Goal: Use online tool/utility: Utilize a website feature to perform a specific function

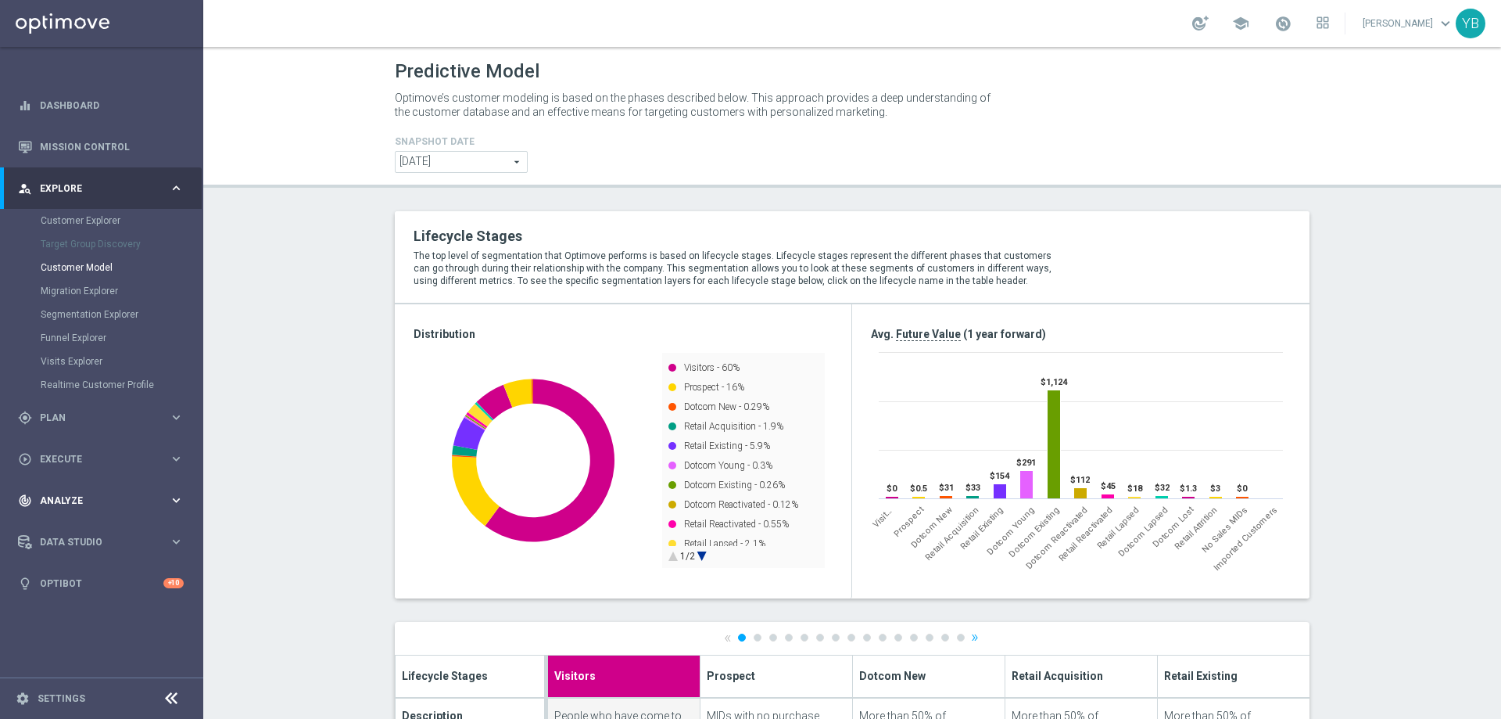
click at [177, 499] on icon "keyboard_arrow_right" at bounding box center [176, 500] width 15 height 15
click at [172, 461] on icon "keyboard_arrow_right" at bounding box center [176, 462] width 15 height 15
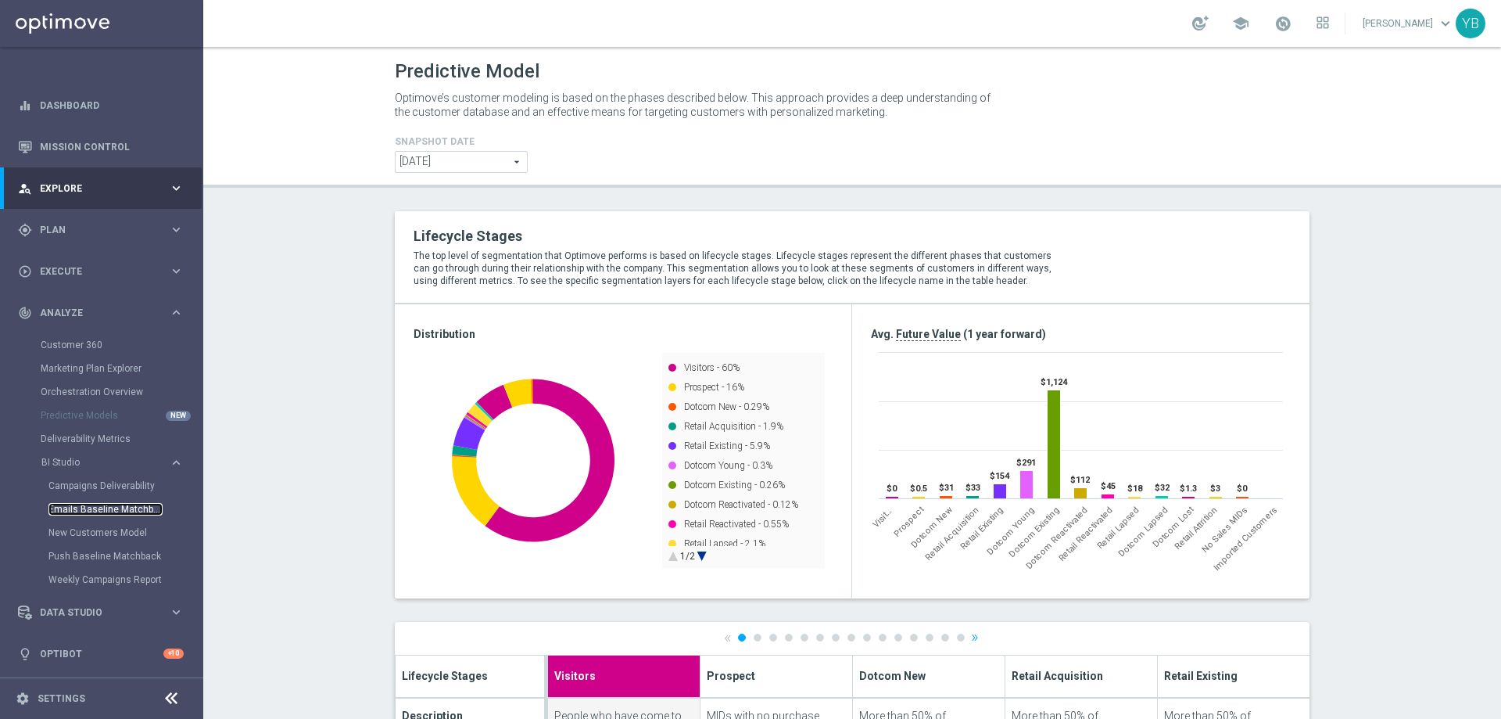
click at [102, 506] on link "Emails Baseline Matchback" at bounding box center [105, 509] width 114 height 13
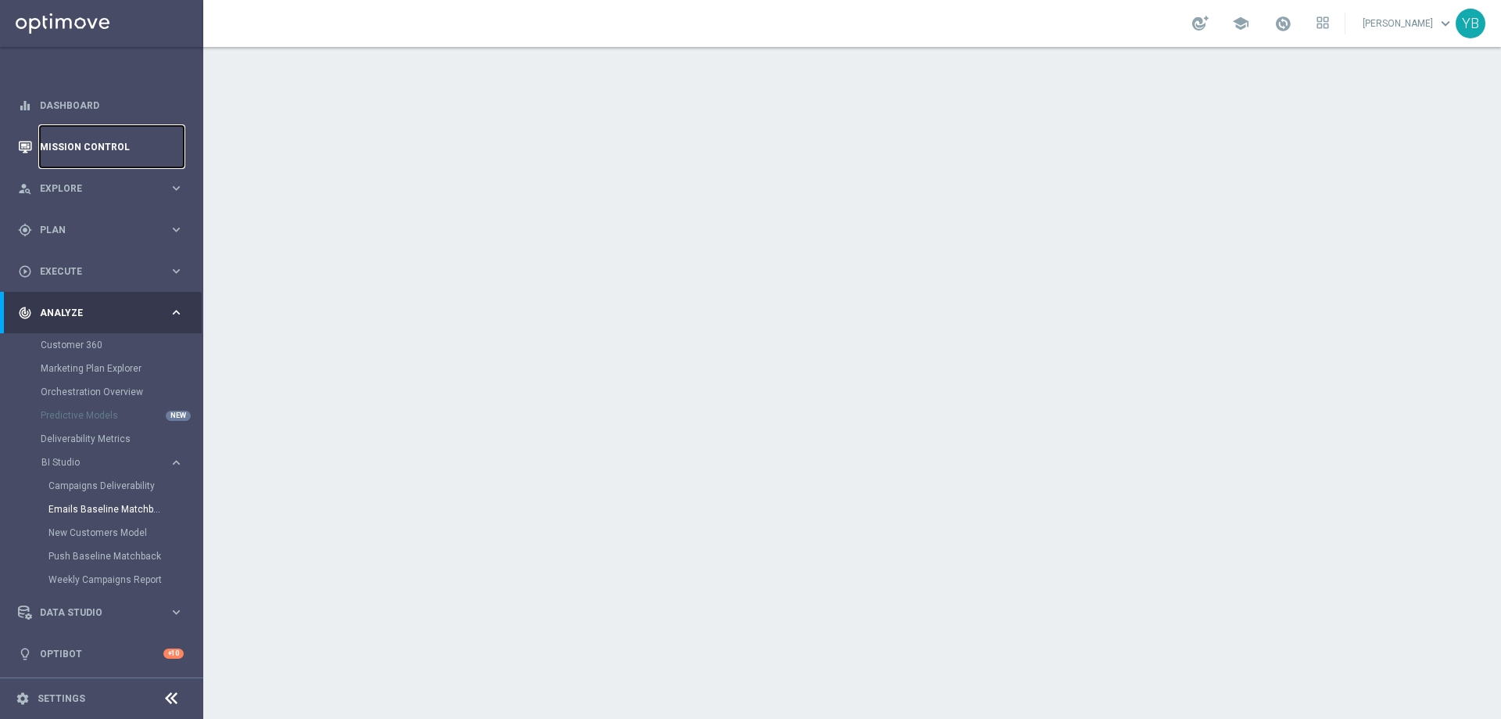
click at [106, 144] on link "Mission Control" at bounding box center [112, 146] width 144 height 41
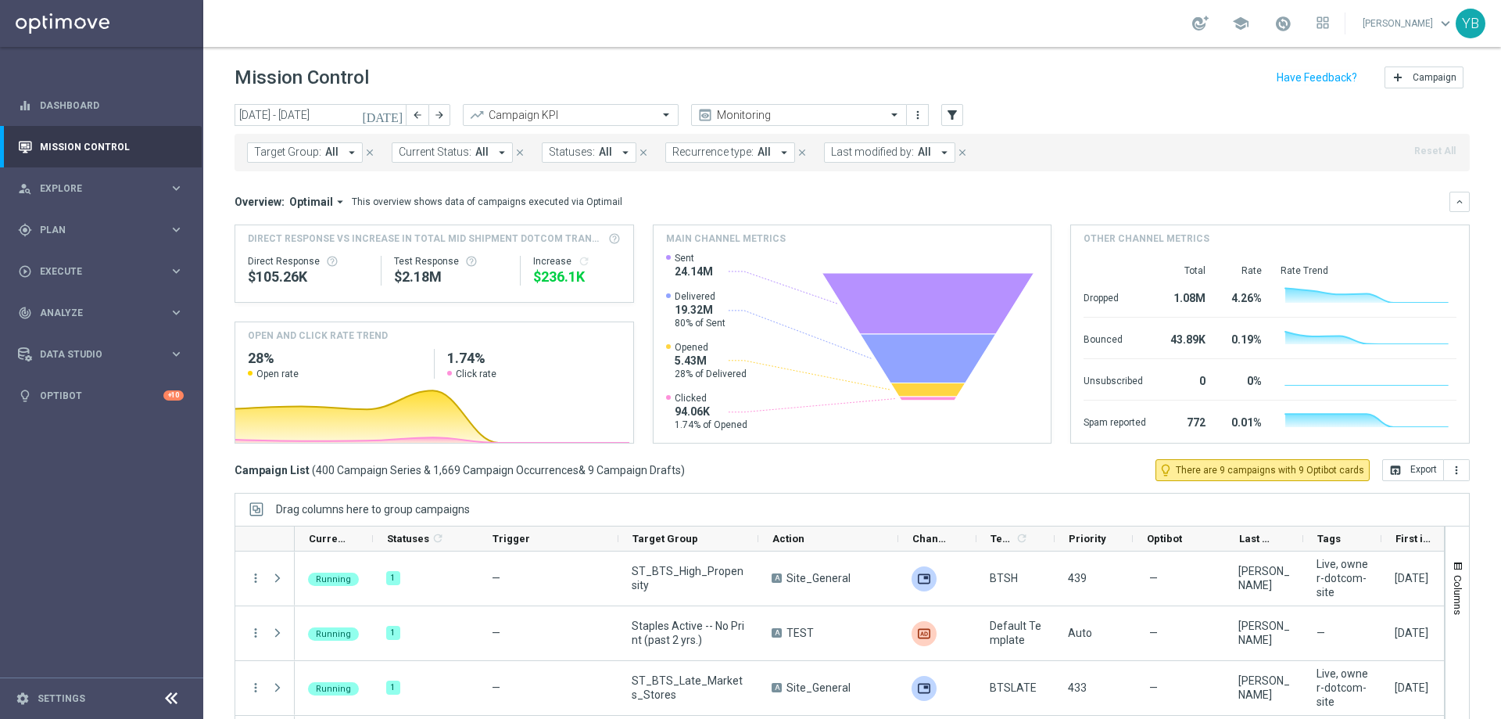
click at [334, 199] on icon "arrow_drop_down" at bounding box center [340, 202] width 14 height 14
click at [300, 228] on div "Analysis" at bounding box center [297, 226] width 38 height 14
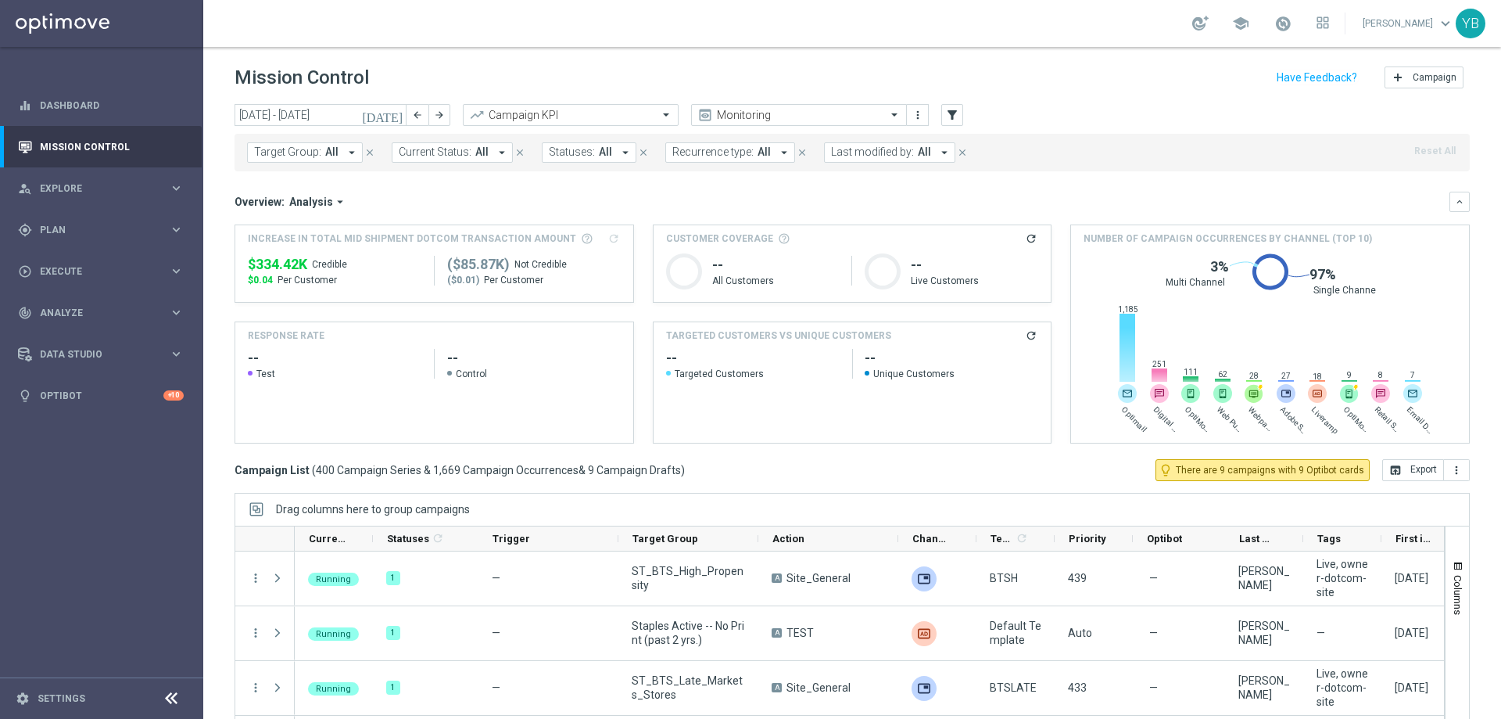
click at [398, 119] on icon "[DATE]" at bounding box center [383, 115] width 42 height 14
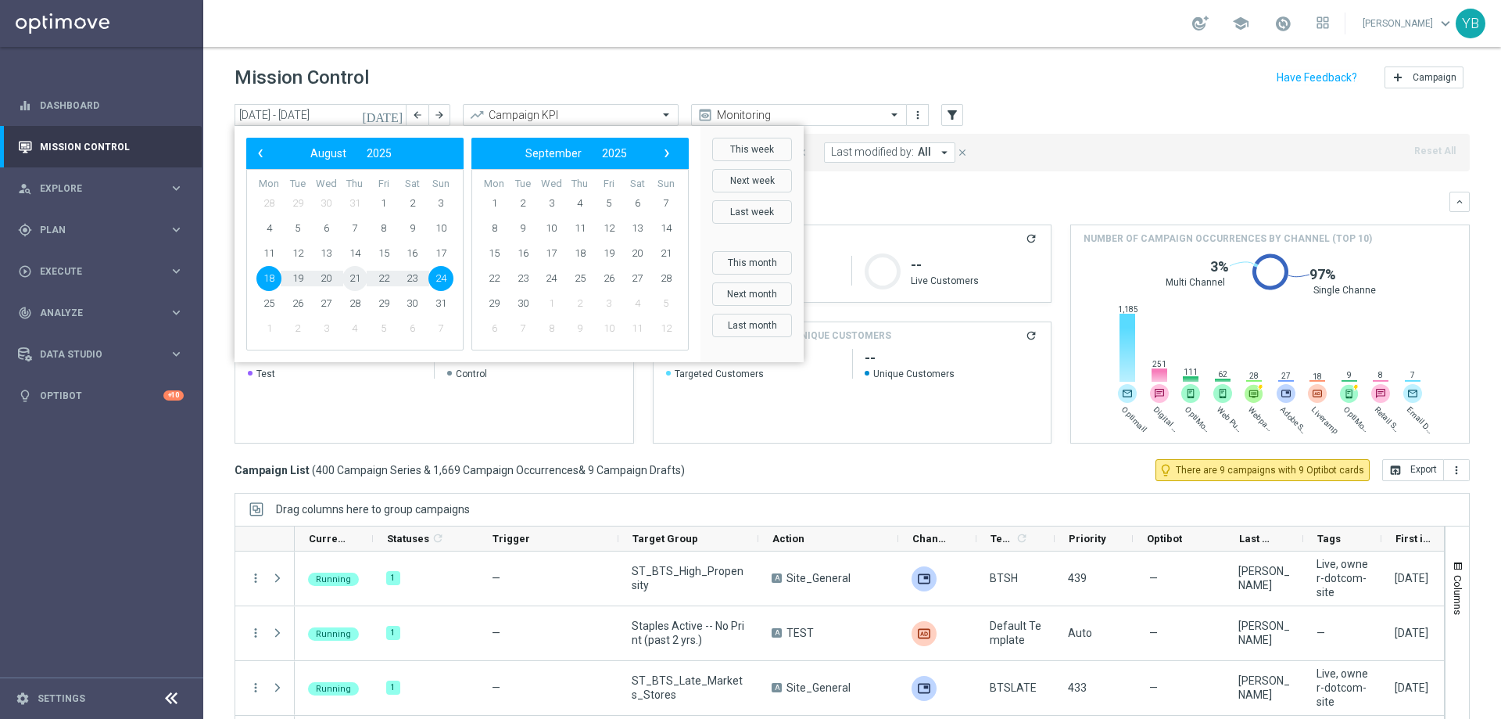
click at [351, 274] on span "21" at bounding box center [354, 278] width 25 height 25
type input "[DATE] - [DATE]"
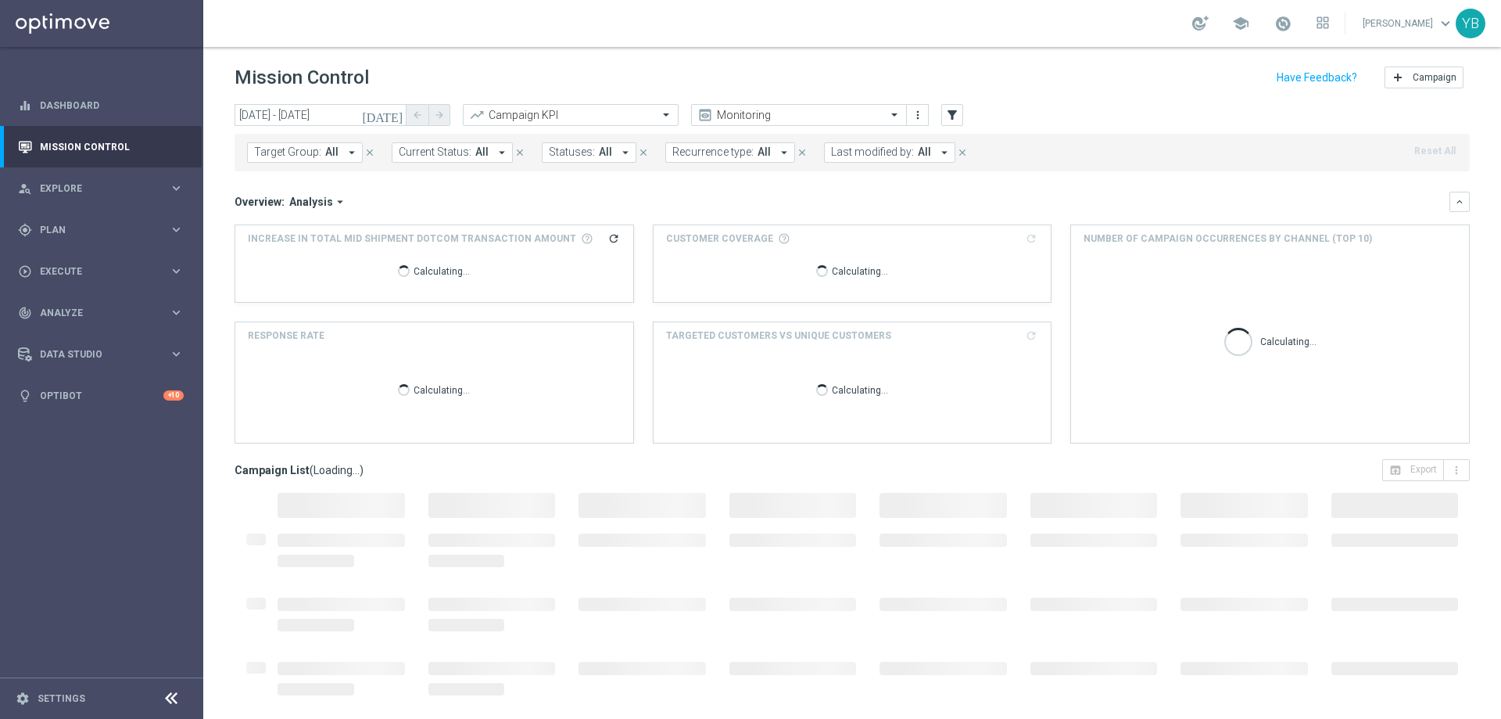
click at [338, 203] on icon "arrow_drop_down" at bounding box center [340, 202] width 14 height 14
click at [293, 225] on div "Analysis" at bounding box center [297, 226] width 38 height 14
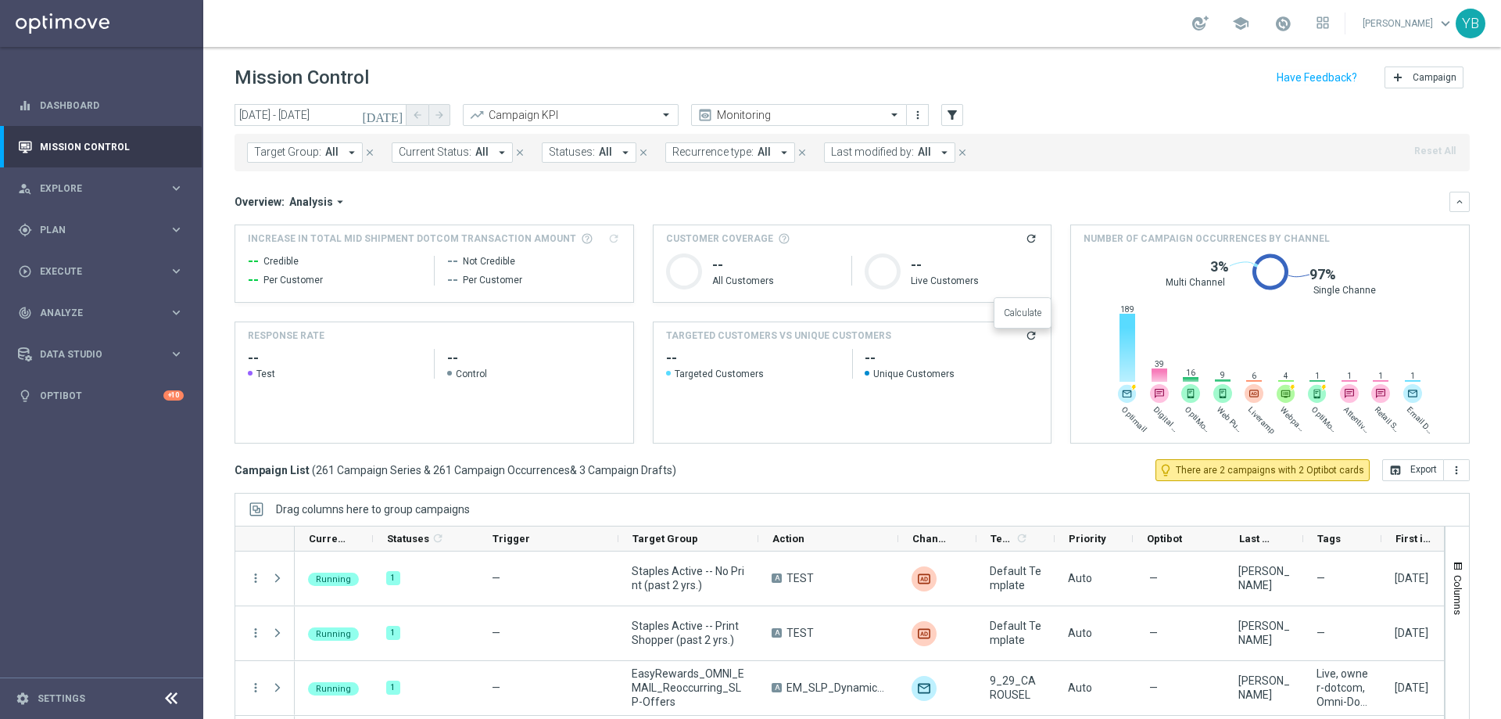
click at [1025, 336] on icon "refresh" at bounding box center [1031, 335] width 13 height 13
